Goal: Information Seeking & Learning: Learn about a topic

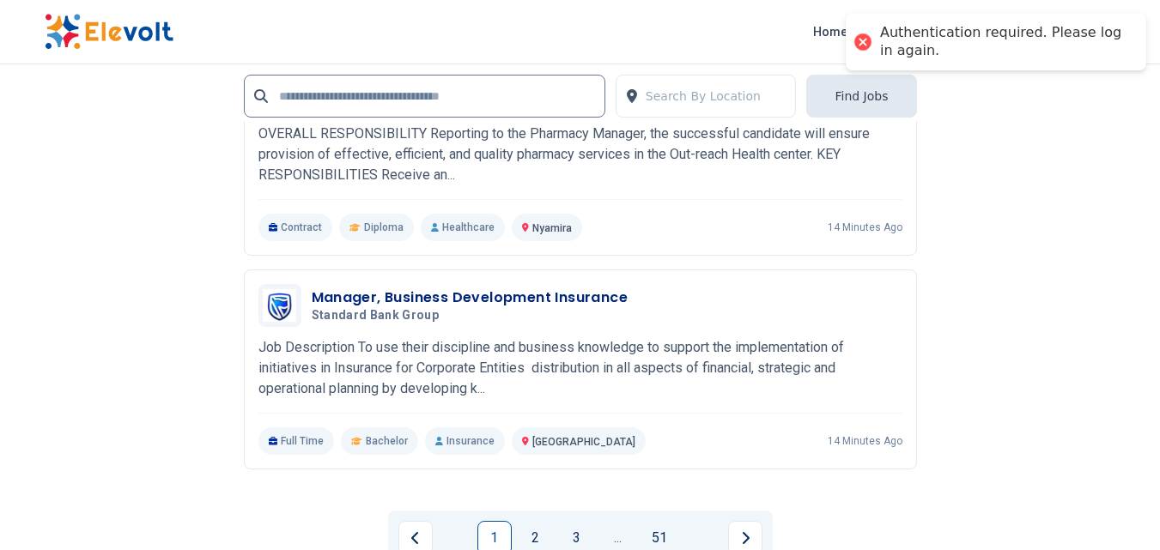
scroll to position [4019, 0]
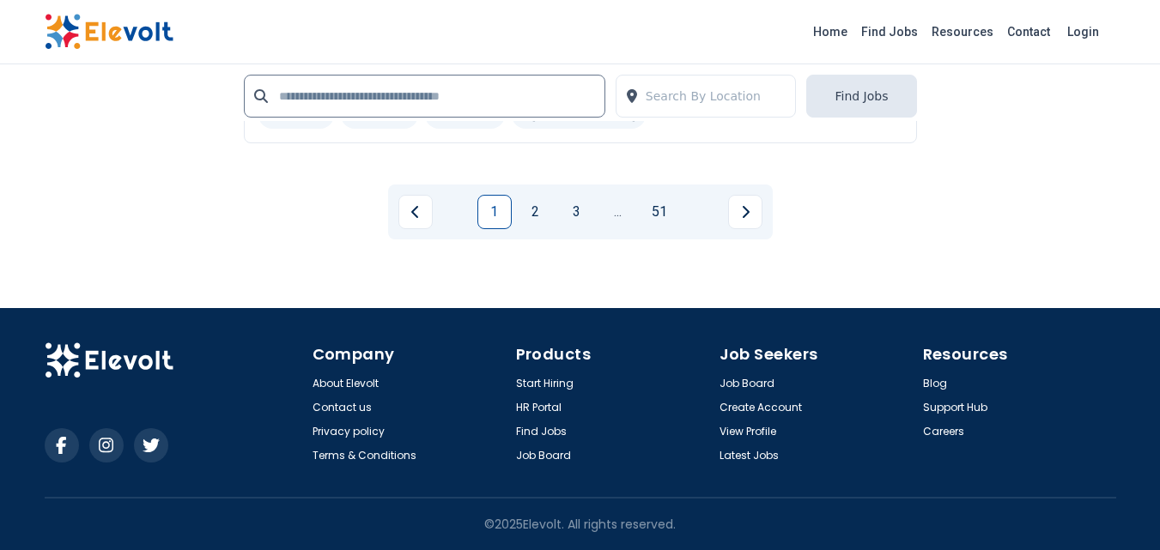
click at [499, 218] on link "1" at bounding box center [494, 212] width 34 height 34
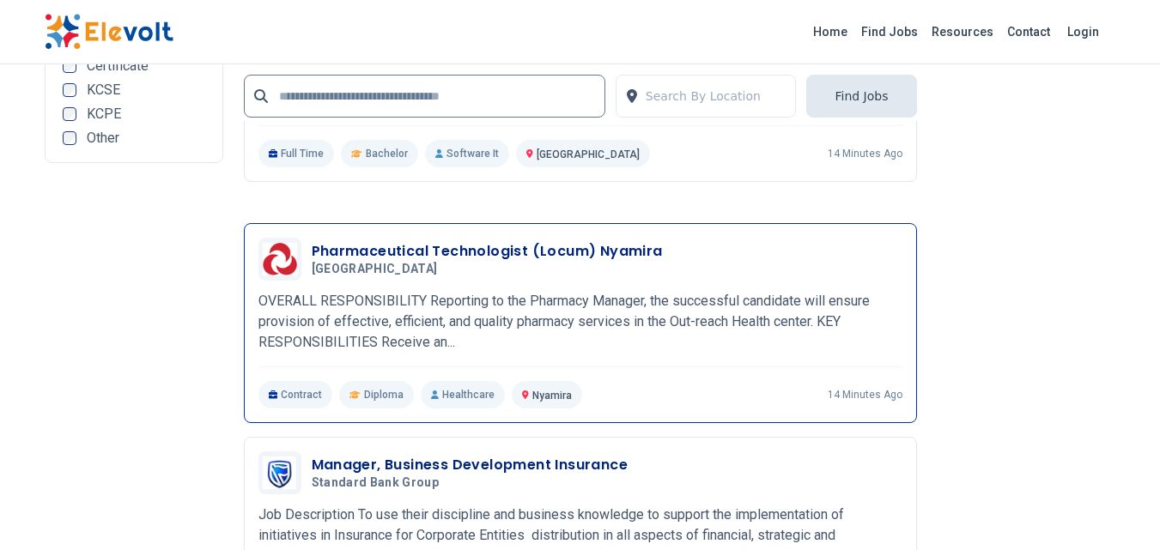
scroll to position [4015, 0]
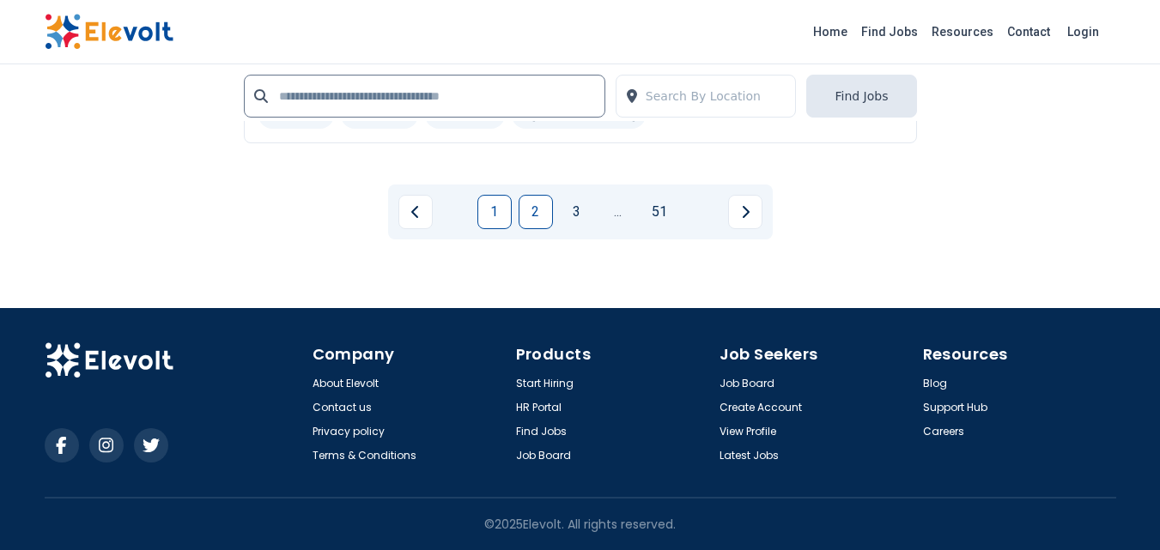
click at [534, 217] on link "2" at bounding box center [536, 212] width 34 height 34
